Goal: Check status: Check status

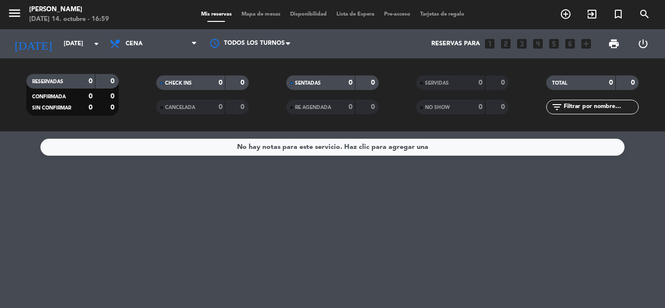
click at [85, 55] on div "[DATE] [DATE] arrow_drop_down" at bounding box center [55, 43] width 97 height 29
click at [85, 47] on input "[DATE]" at bounding box center [100, 44] width 82 height 17
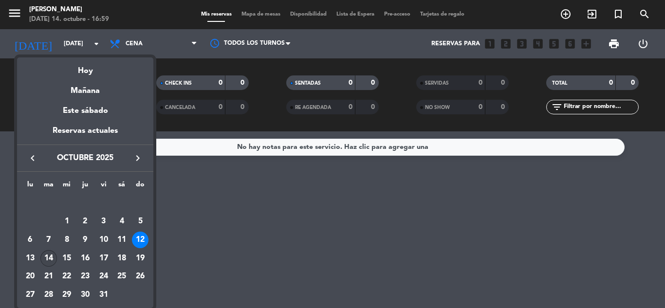
click at [42, 258] on div "14" at bounding box center [48, 258] width 17 height 17
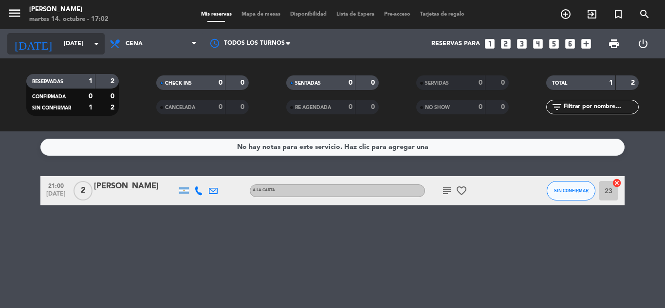
click at [71, 47] on input "[DATE]" at bounding box center [100, 44] width 82 height 17
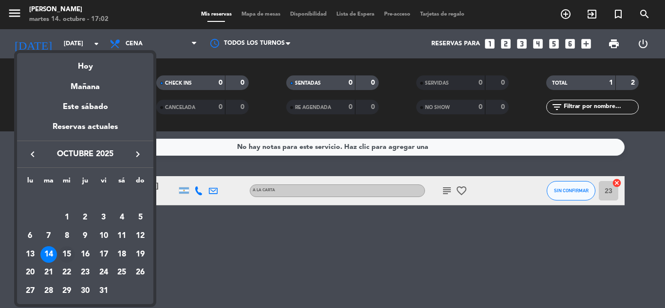
click at [69, 255] on div "15" at bounding box center [66, 254] width 17 height 17
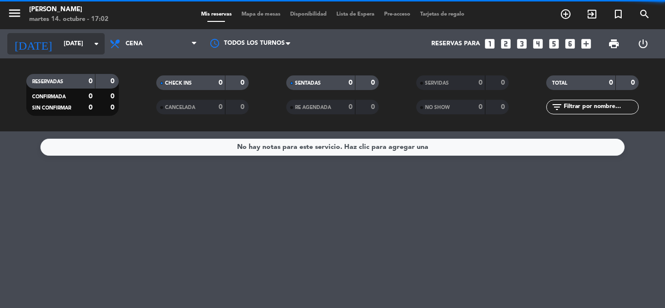
click at [62, 49] on input "[DATE]" at bounding box center [100, 44] width 82 height 17
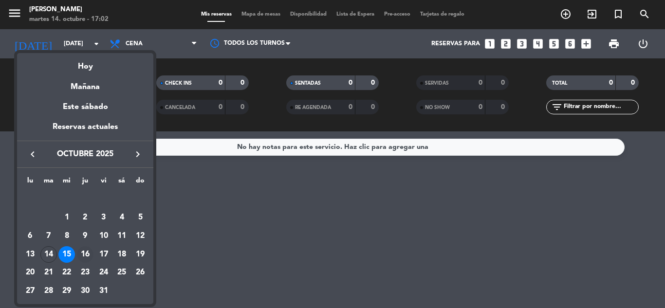
click at [81, 254] on div "16" at bounding box center [85, 254] width 17 height 17
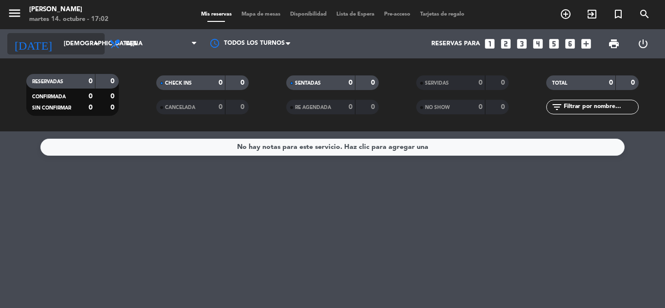
click at [82, 49] on input "[DEMOGRAPHIC_DATA][DATE]" at bounding box center [100, 44] width 82 height 17
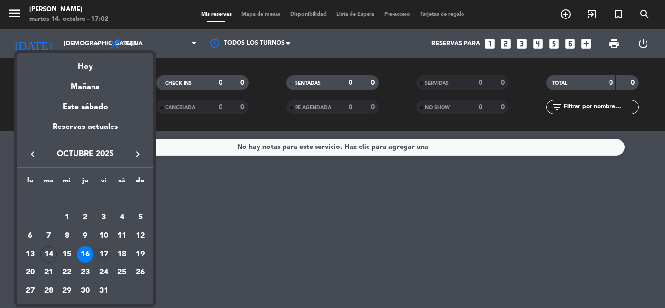
click at [102, 255] on div "17" at bounding box center [103, 254] width 17 height 17
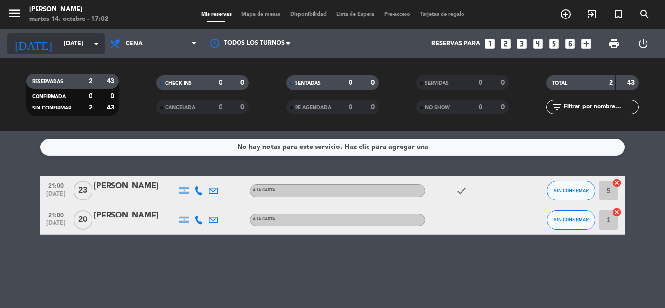
click at [89, 48] on input "[DATE]" at bounding box center [100, 44] width 82 height 17
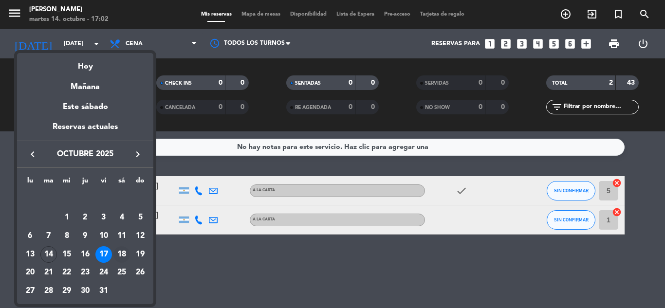
click at [123, 258] on div "18" at bounding box center [121, 254] width 17 height 17
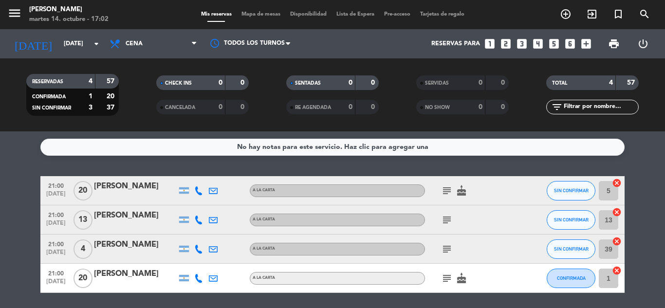
click at [445, 190] on icon "subject" at bounding box center [447, 191] width 12 height 12
click at [450, 223] on icon "subject" at bounding box center [447, 220] width 12 height 12
click at [444, 253] on icon "subject" at bounding box center [447, 249] width 12 height 12
click at [447, 283] on icon "subject" at bounding box center [447, 279] width 12 height 12
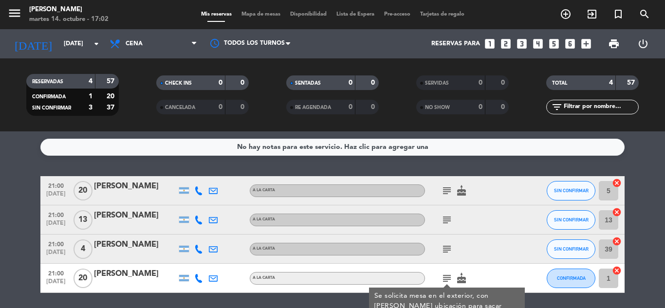
scroll to position [34, 0]
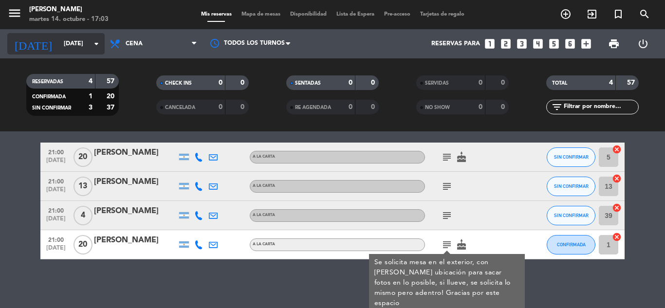
click at [93, 52] on input "[DATE]" at bounding box center [100, 44] width 82 height 17
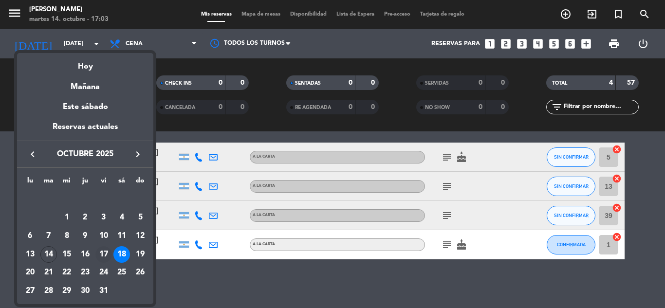
click at [105, 252] on div "17" at bounding box center [103, 254] width 17 height 17
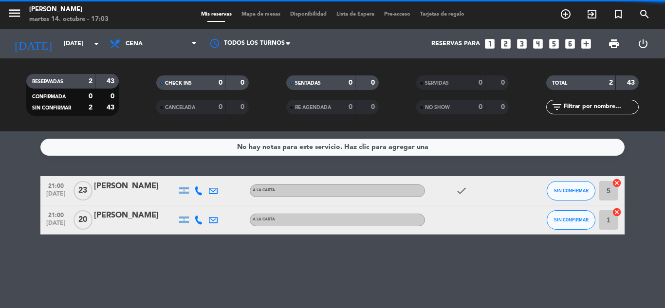
scroll to position [0, 0]
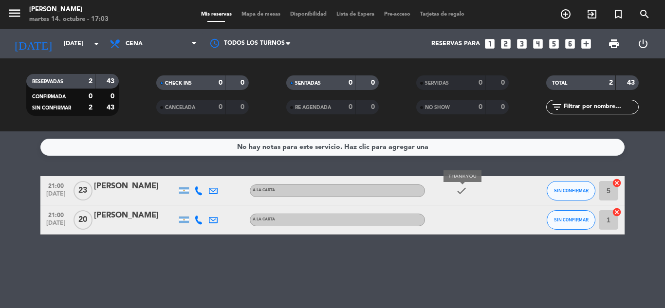
click at [460, 193] on icon "check" at bounding box center [462, 191] width 12 height 12
click at [76, 37] on input "[DATE]" at bounding box center [100, 44] width 82 height 17
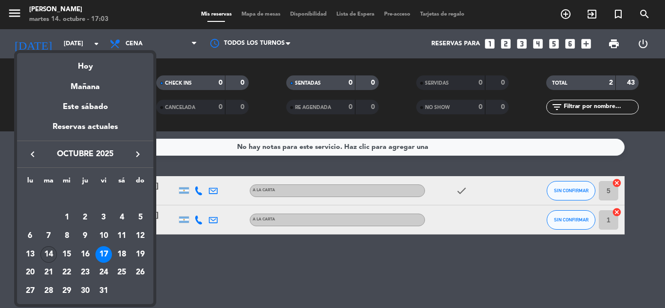
click at [49, 259] on div "14" at bounding box center [48, 254] width 17 height 17
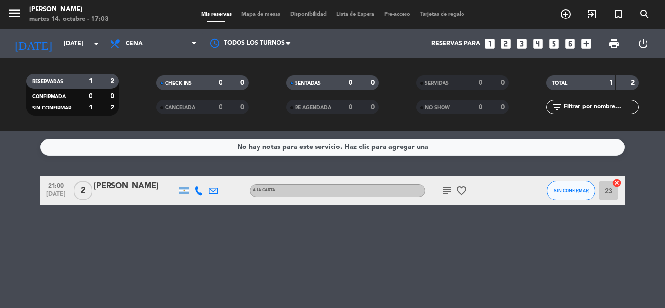
click at [39, 211] on div "No hay notas para este servicio. Haz clic para agregar una 21:00 [DATE] 2 [PERS…" at bounding box center [332, 219] width 665 height 177
click at [91, 42] on icon "arrow_drop_down" at bounding box center [97, 44] width 12 height 12
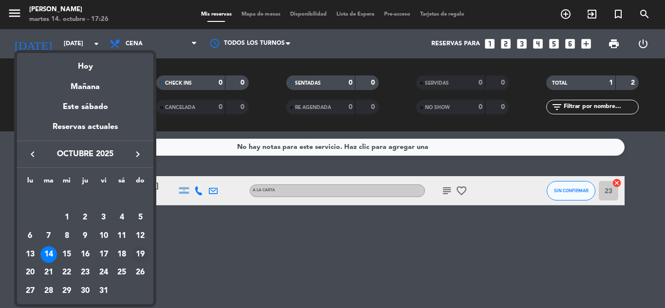
click at [142, 256] on div "19" at bounding box center [140, 254] width 17 height 17
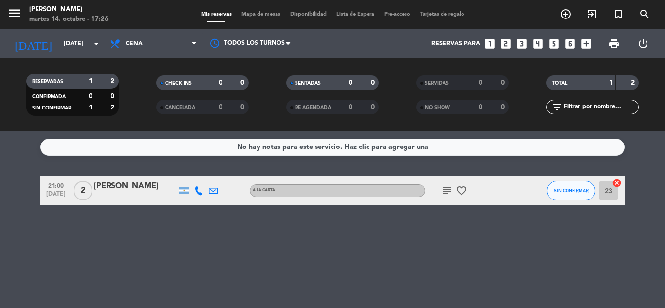
type input "[DATE]"
click at [142, 47] on span "Cena" at bounding box center [134, 43] width 17 height 7
click at [144, 81] on div "menu [PERSON_NAME][DATE] 14. octubre - 17:27 Mis reservas Mapa de mesas Disponi…" at bounding box center [332, 65] width 665 height 131
